Goal: Task Accomplishment & Management: Manage account settings

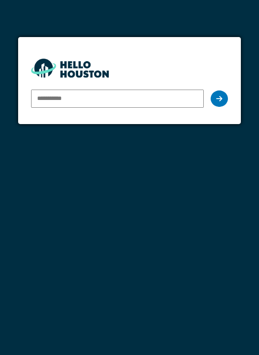
click at [176, 100] on input "email" at bounding box center [117, 99] width 173 height 18
type input "**********"
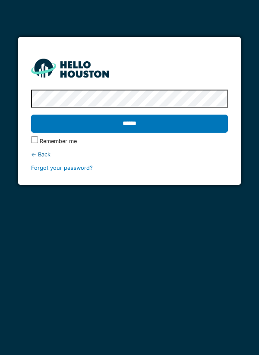
click at [197, 125] on input "******" at bounding box center [129, 124] width 197 height 18
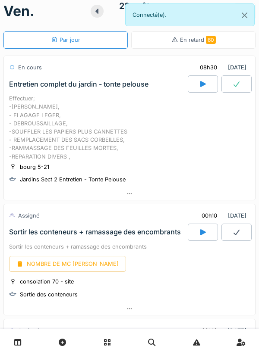
scroll to position [100, 0]
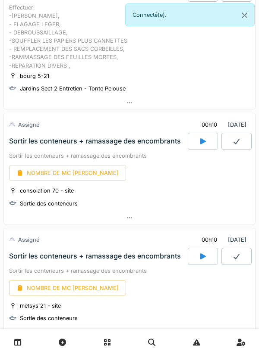
click at [207, 142] on div at bounding box center [203, 141] width 30 height 17
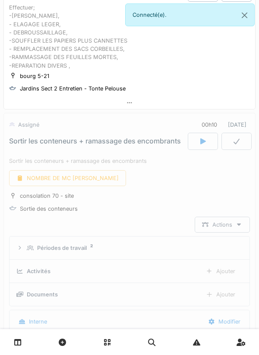
scroll to position [179, 0]
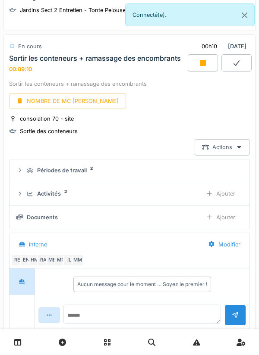
click at [207, 64] on div at bounding box center [203, 62] width 30 height 17
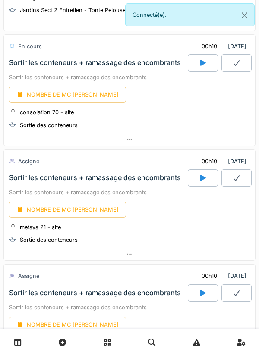
click at [197, 179] on div at bounding box center [203, 178] width 30 height 17
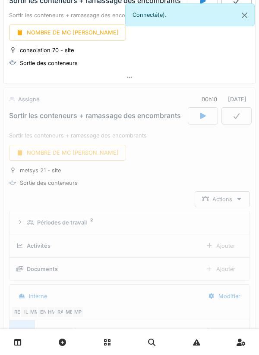
scroll to position [293, 0]
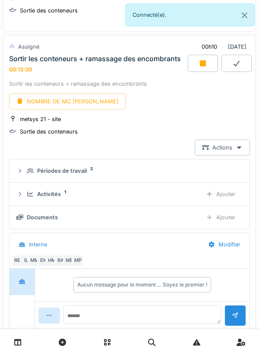
click at [201, 67] on div at bounding box center [203, 63] width 30 height 17
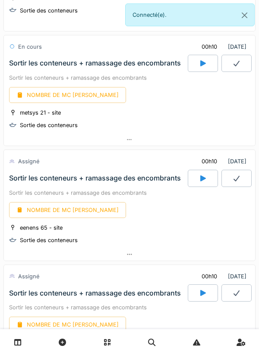
click at [198, 181] on div at bounding box center [203, 178] width 30 height 17
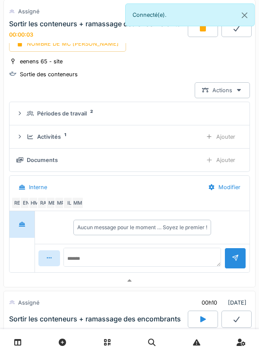
scroll to position [495, 0]
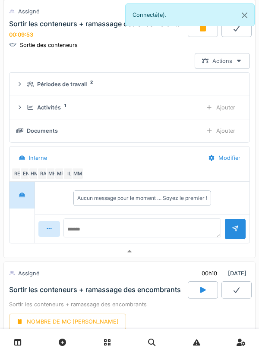
click at [207, 35] on div at bounding box center [203, 27] width 30 height 17
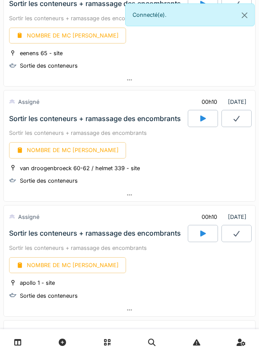
scroll to position [470, 0]
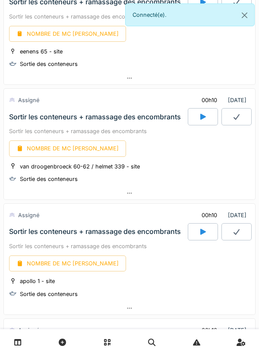
click at [197, 119] on div at bounding box center [203, 116] width 30 height 17
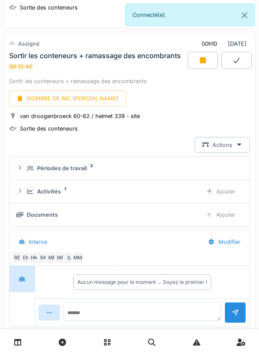
scroll to position [521, 0]
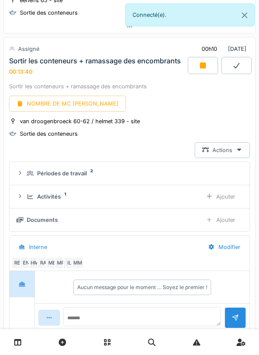
click at [196, 73] on div at bounding box center [203, 65] width 30 height 17
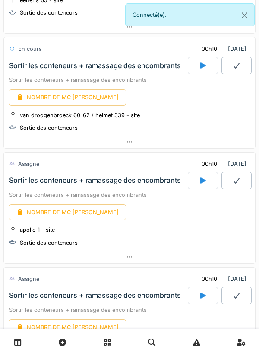
click at [198, 183] on div at bounding box center [203, 180] width 30 height 17
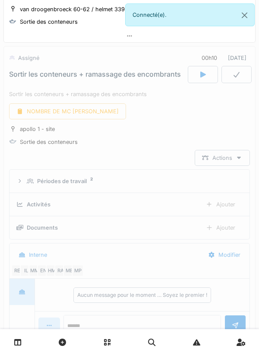
scroll to position [639, 0]
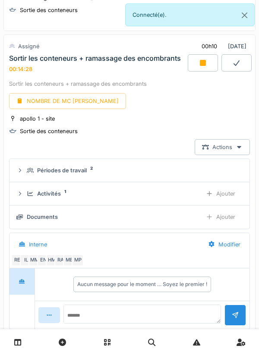
click at [205, 69] on div at bounding box center [203, 62] width 30 height 17
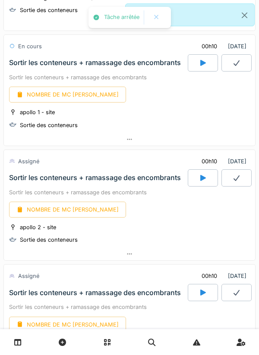
click at [207, 178] on icon at bounding box center [202, 178] width 9 height 7
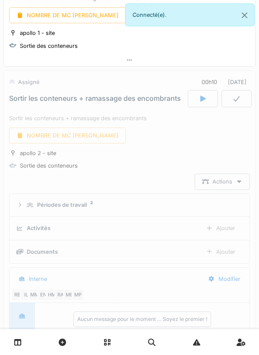
scroll to position [754, 0]
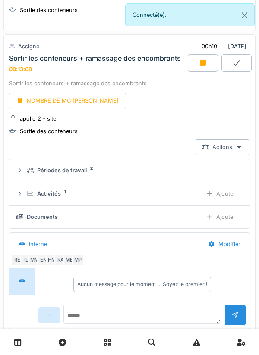
click at [199, 64] on icon at bounding box center [202, 63] width 9 height 7
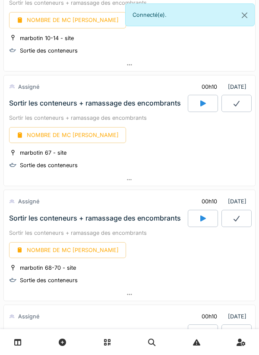
scroll to position [1067, 0]
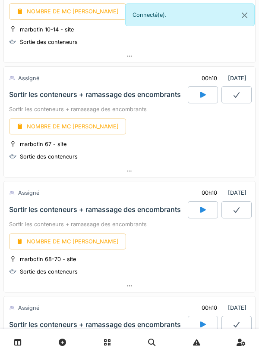
click at [200, 96] on icon at bounding box center [202, 94] width 9 height 7
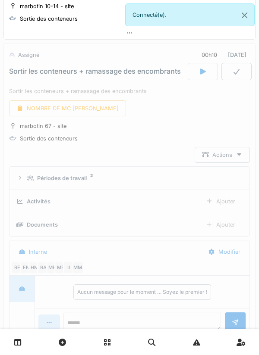
scroll to position [1099, 0]
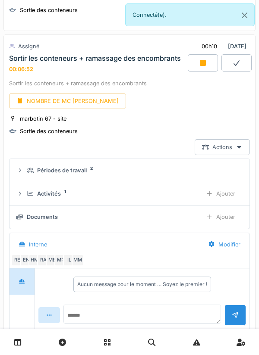
click at [201, 67] on div at bounding box center [203, 62] width 30 height 17
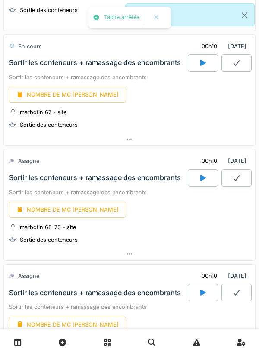
click at [200, 181] on icon at bounding box center [202, 178] width 9 height 7
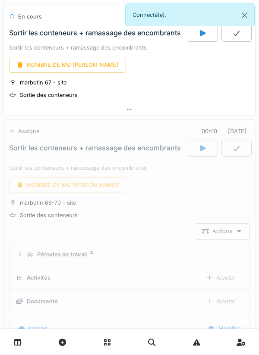
scroll to position [1214, 0]
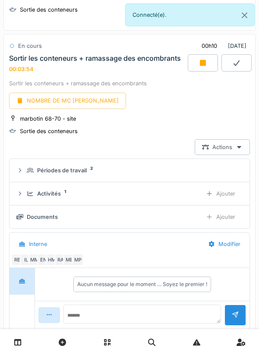
click at [201, 65] on icon at bounding box center [203, 63] width 6 height 6
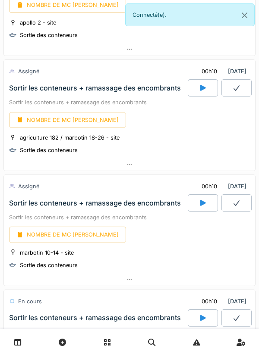
scroll to position [795, 0]
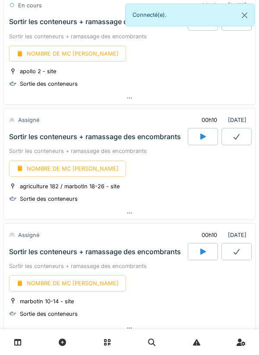
click at [206, 137] on icon at bounding box center [202, 136] width 9 height 7
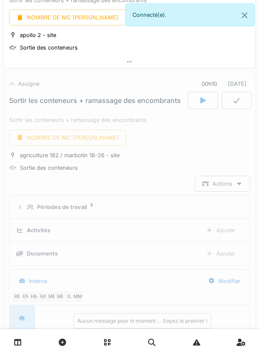
scroll to position [869, 0]
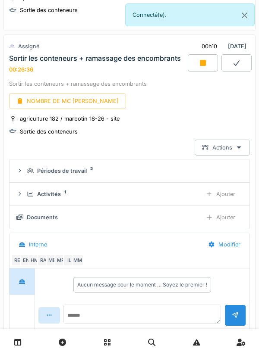
click at [205, 67] on div at bounding box center [203, 62] width 30 height 17
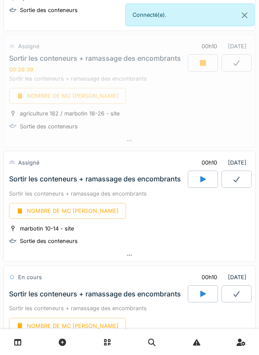
click at [205, 183] on div at bounding box center [203, 179] width 30 height 17
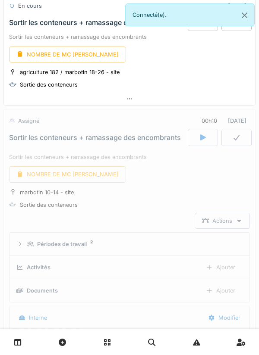
scroll to position [908, 0]
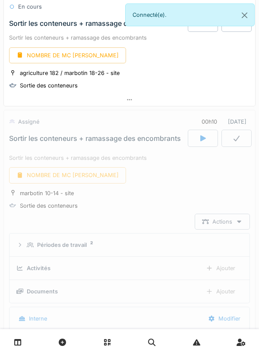
click at [206, 143] on div at bounding box center [203, 138] width 30 height 17
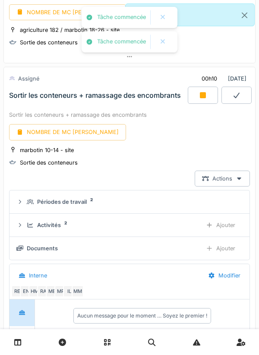
scroll to position [984, 0]
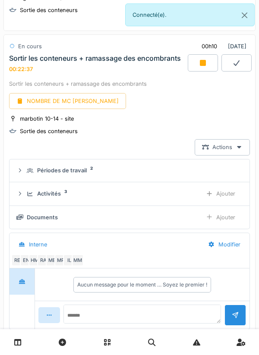
click at [206, 67] on div at bounding box center [203, 62] width 30 height 17
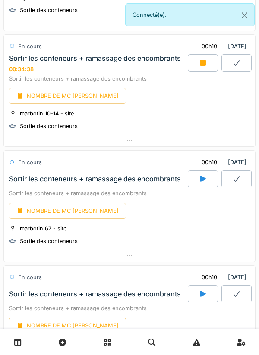
click at [198, 68] on div at bounding box center [203, 62] width 30 height 17
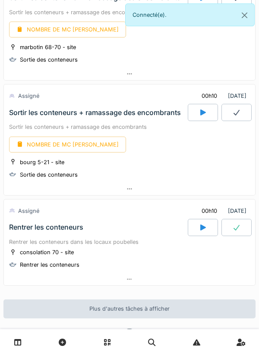
scroll to position [1441, 0]
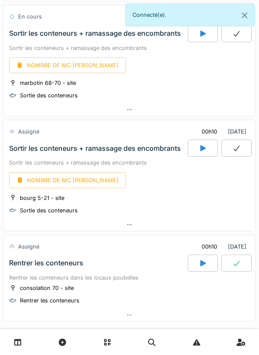
click at [200, 147] on icon at bounding box center [203, 148] width 6 height 6
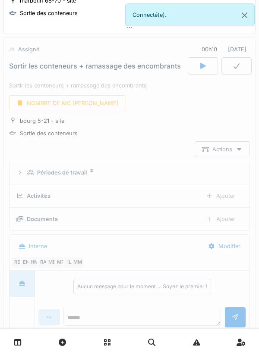
scroll to position [1527, 0]
